Goal: Find specific fact: Find specific fact

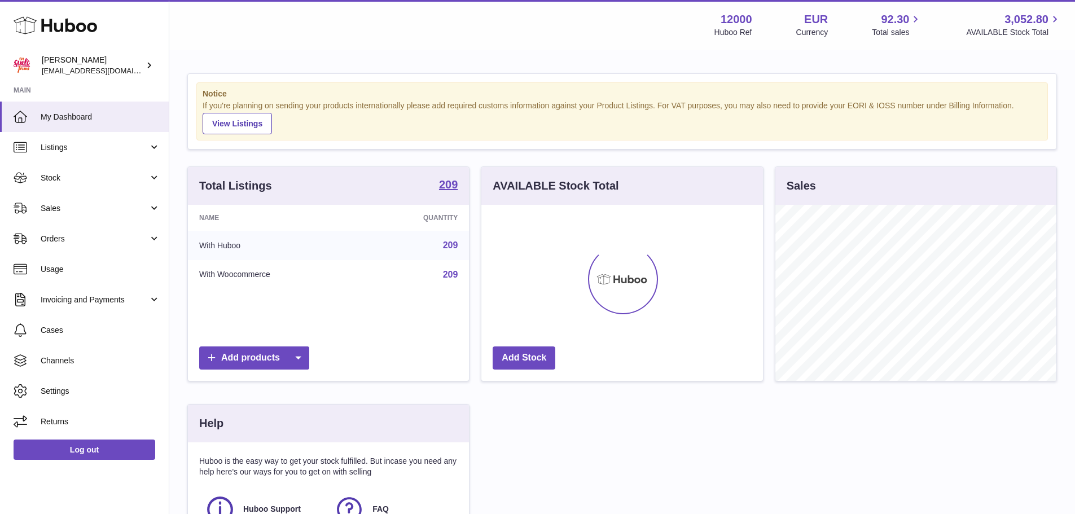
scroll to position [176, 282]
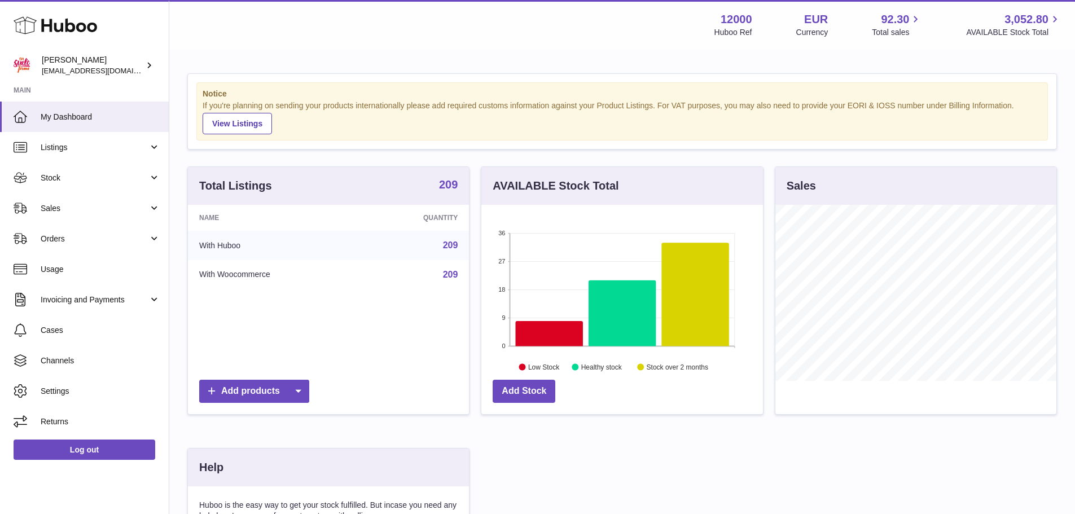
click at [448, 193] on div "209" at bounding box center [448, 186] width 19 height 38
click at [449, 183] on strong "209" at bounding box center [448, 184] width 19 height 11
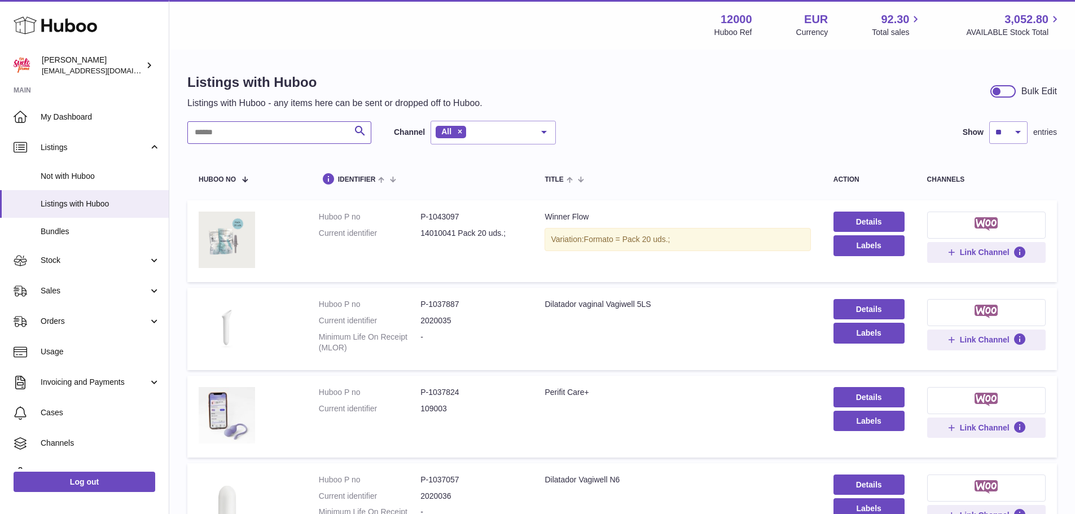
click at [308, 130] on input "text" at bounding box center [279, 132] width 184 height 23
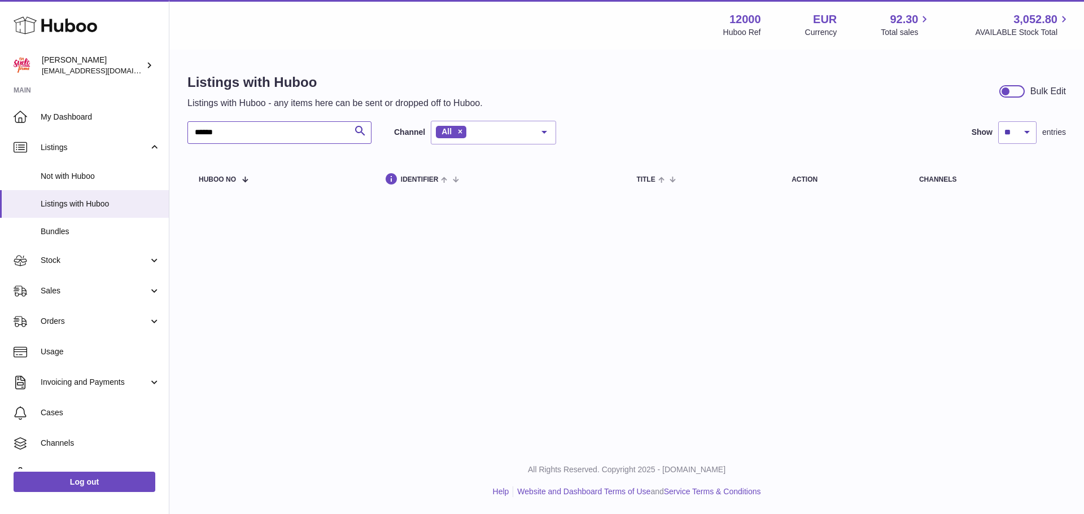
drag, startPoint x: 285, startPoint y: 130, endPoint x: 166, endPoint y: 130, distance: 118.5
click at [168, 130] on div "Huboo [PERSON_NAME] [EMAIL_ADDRESS][DOMAIN_NAME] Main My Dashboard Listings Not…" at bounding box center [542, 257] width 1084 height 514
type input "******"
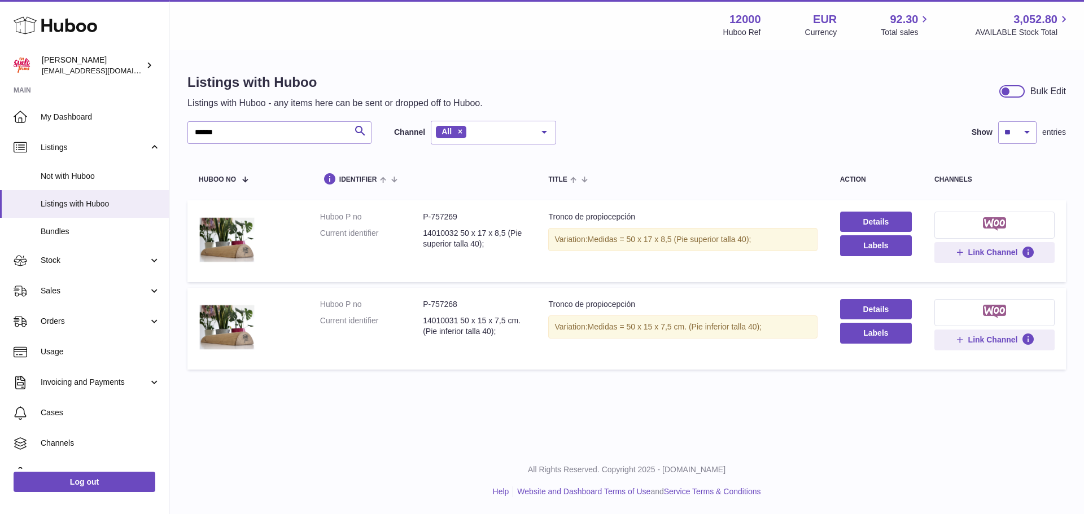
click at [441, 308] on dd "P-757268" at bounding box center [474, 304] width 103 height 11
copy dd "757268"
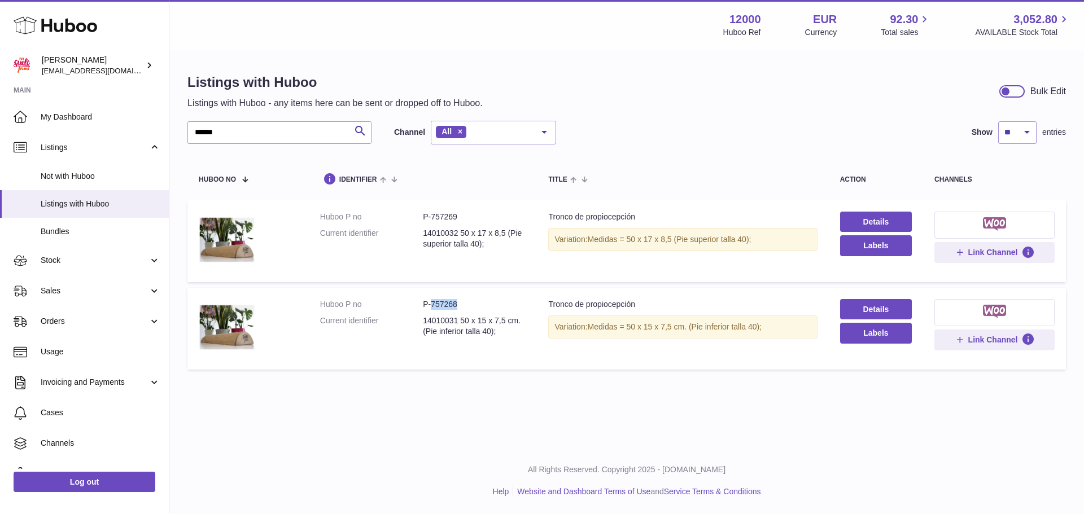
copy dd "757268"
click at [450, 212] on dd "P-757269" at bounding box center [474, 217] width 103 height 11
copy dd "757269"
